Goal: Task Accomplishment & Management: Use online tool/utility

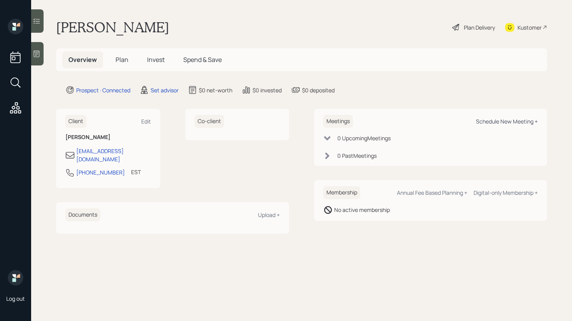
click at [510, 120] on div "Schedule New Meeting +" at bounding box center [507, 121] width 62 height 7
select select "round-[PERSON_NAME]"
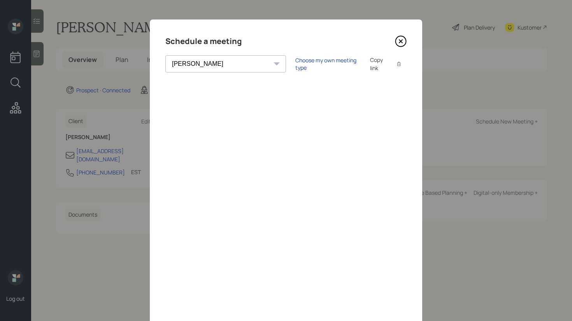
click at [296, 64] on div "Choose my own meeting type" at bounding box center [328, 63] width 65 height 15
click at [404, 39] on icon at bounding box center [401, 41] width 12 height 12
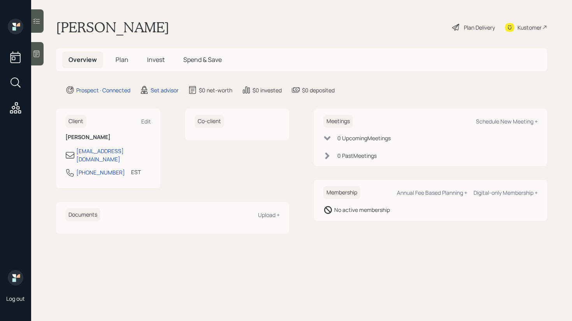
click at [35, 57] on icon at bounding box center [37, 54] width 8 height 8
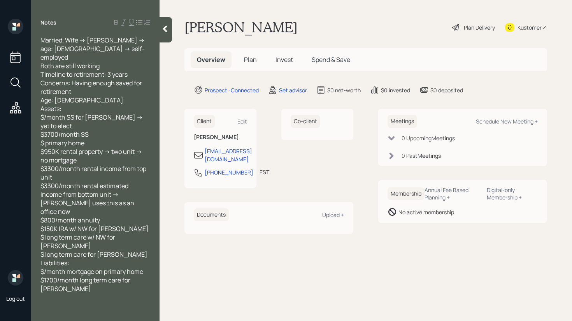
click at [170, 26] on div at bounding box center [166, 29] width 12 height 25
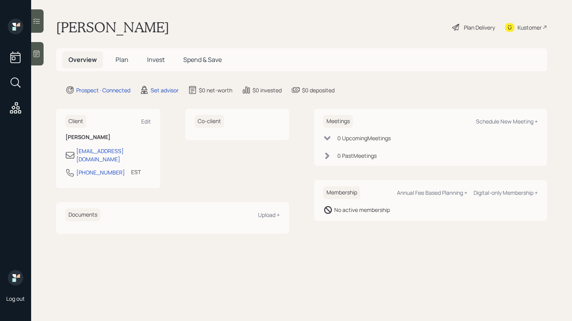
click at [41, 50] on div at bounding box center [37, 53] width 12 height 23
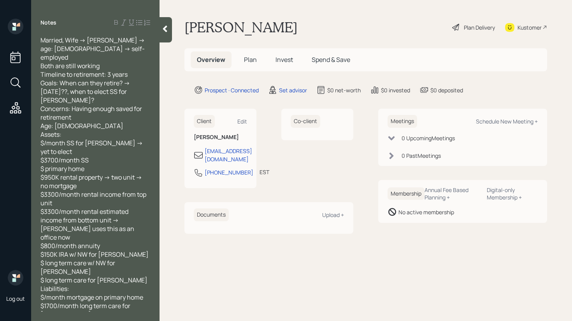
click at [166, 33] on div at bounding box center [166, 29] width 12 height 25
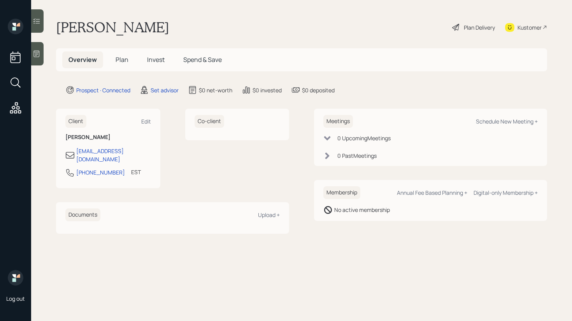
click at [124, 62] on span "Plan" at bounding box center [122, 59] width 13 height 9
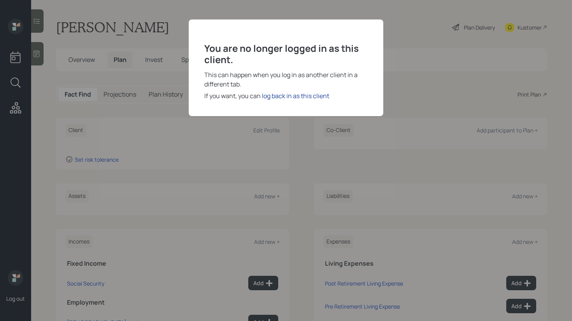
click at [296, 93] on div "log back in as this client" at bounding box center [295, 95] width 67 height 9
